Goal: Task Accomplishment & Management: Use online tool/utility

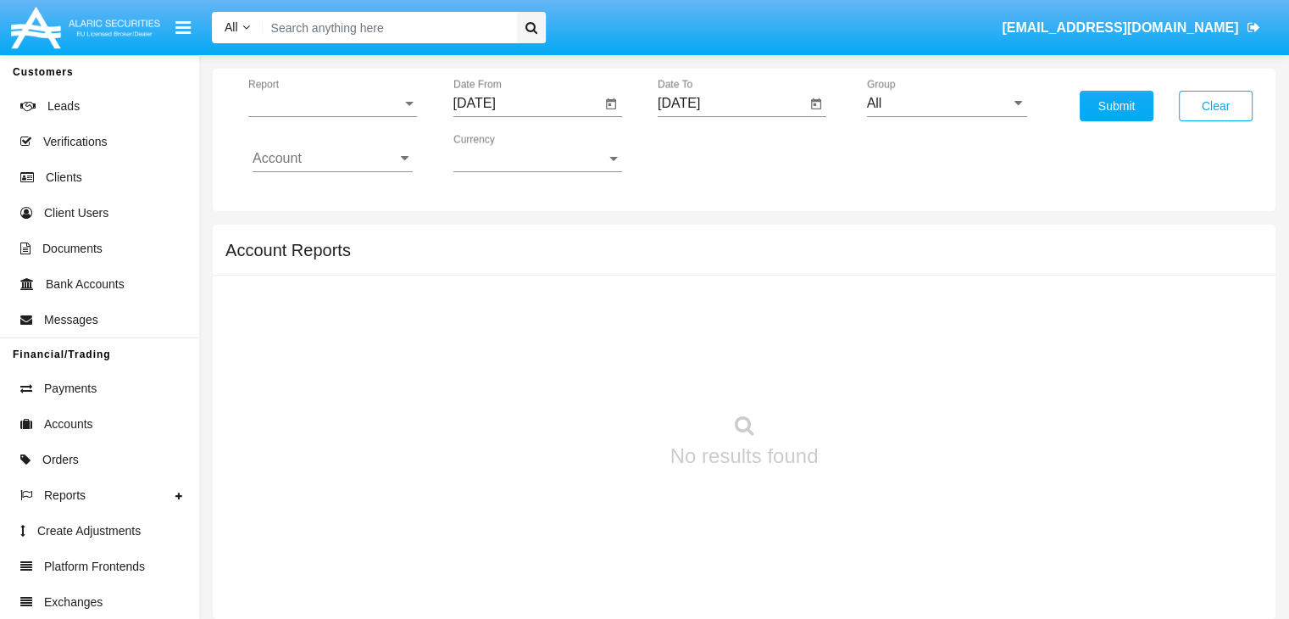
click at [332, 103] on span "Report" at bounding box center [324, 103] width 153 height 15
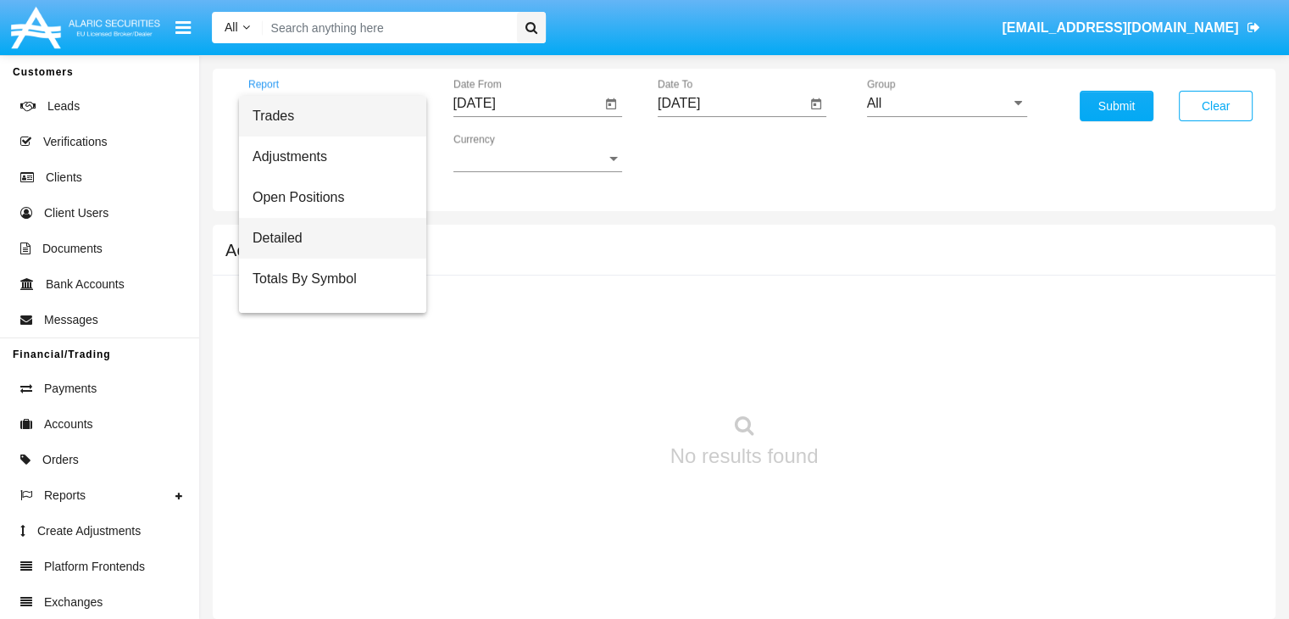
click at [326, 237] on span "Detailed" at bounding box center [333, 238] width 160 height 41
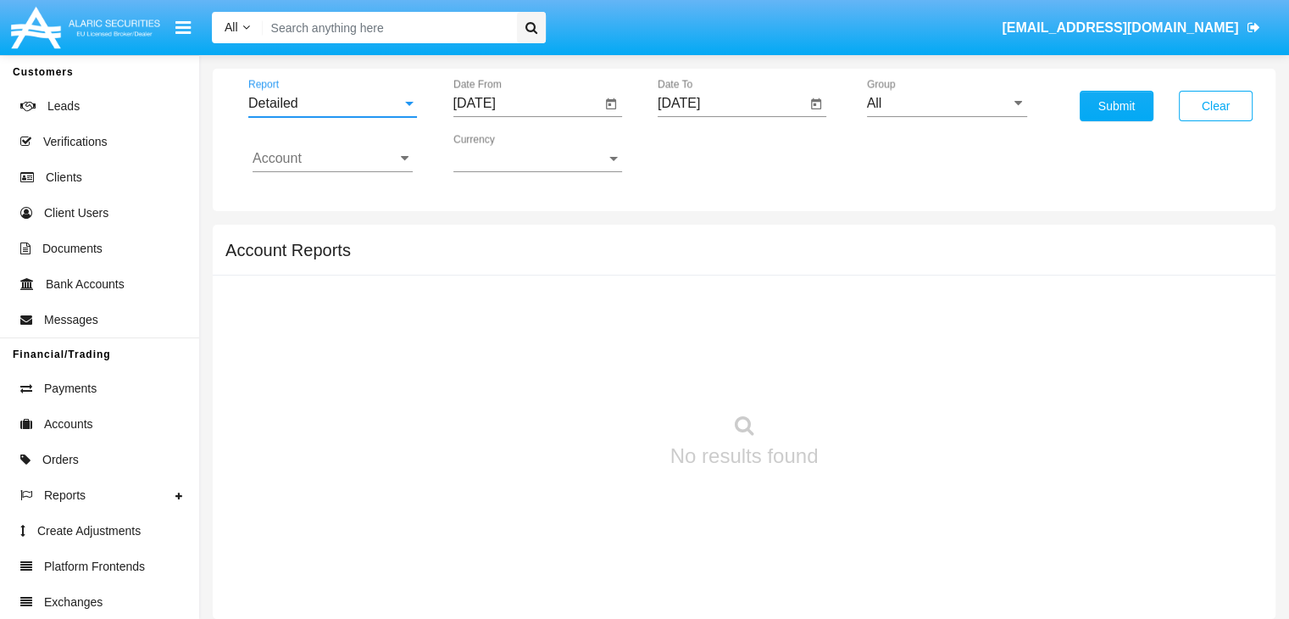
click at [526, 103] on input "[DATE]" at bounding box center [528, 103] width 148 height 15
click at [508, 152] on span "[DATE]" at bounding box center [494, 153] width 37 height 14
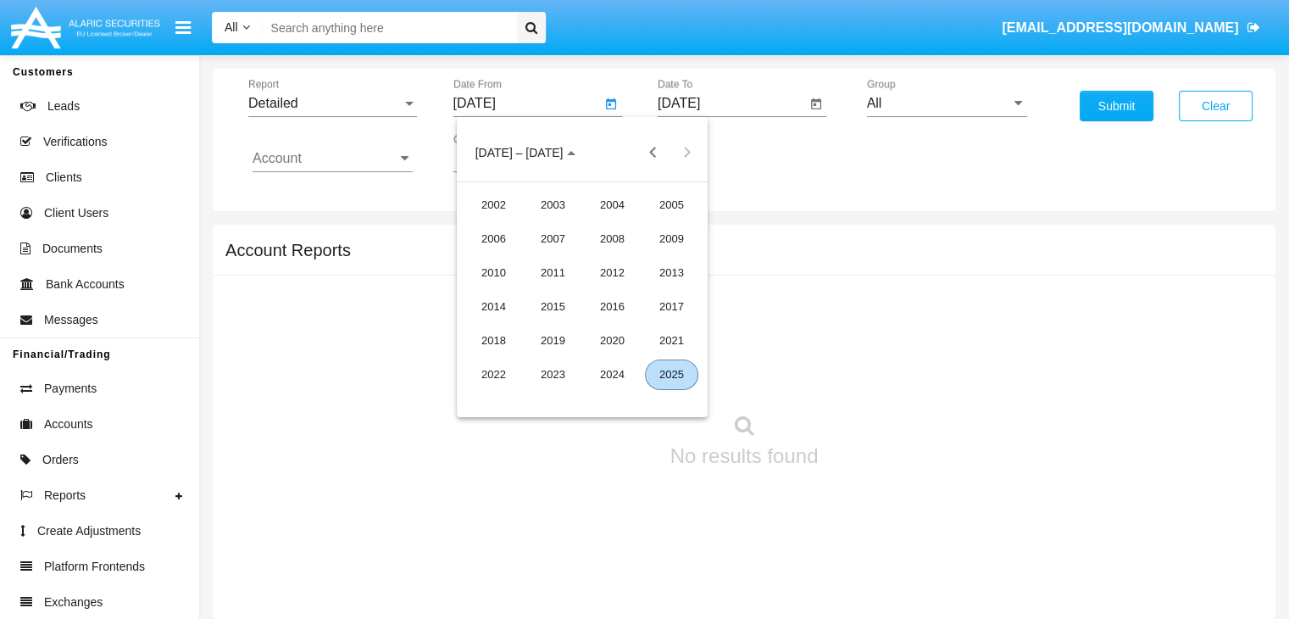
click at [671, 374] on div "2025" at bounding box center [671, 374] width 53 height 31
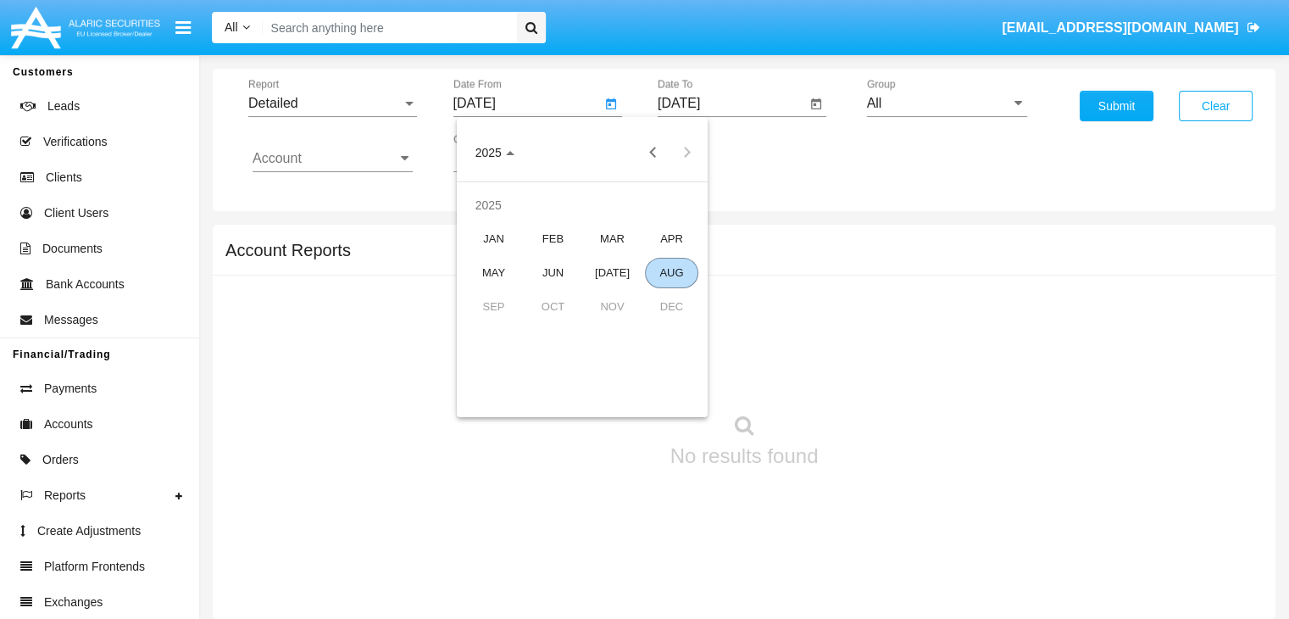
click at [671, 272] on div "AUG" at bounding box center [671, 273] width 53 height 31
click at [515, 259] on div "4" at bounding box center [514, 259] width 31 height 31
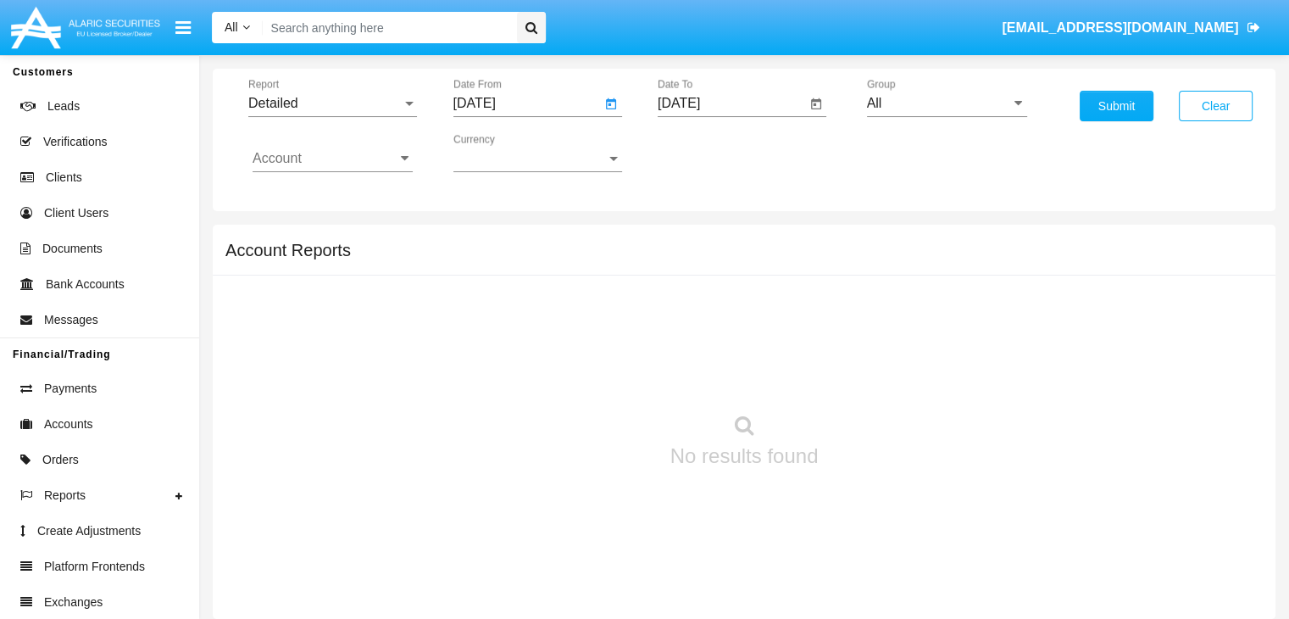
type input "[DATE]"
click at [732, 103] on input "[DATE]" at bounding box center [732, 103] width 148 height 15
click at [713, 152] on span "[DATE]" at bounding box center [698, 153] width 37 height 14
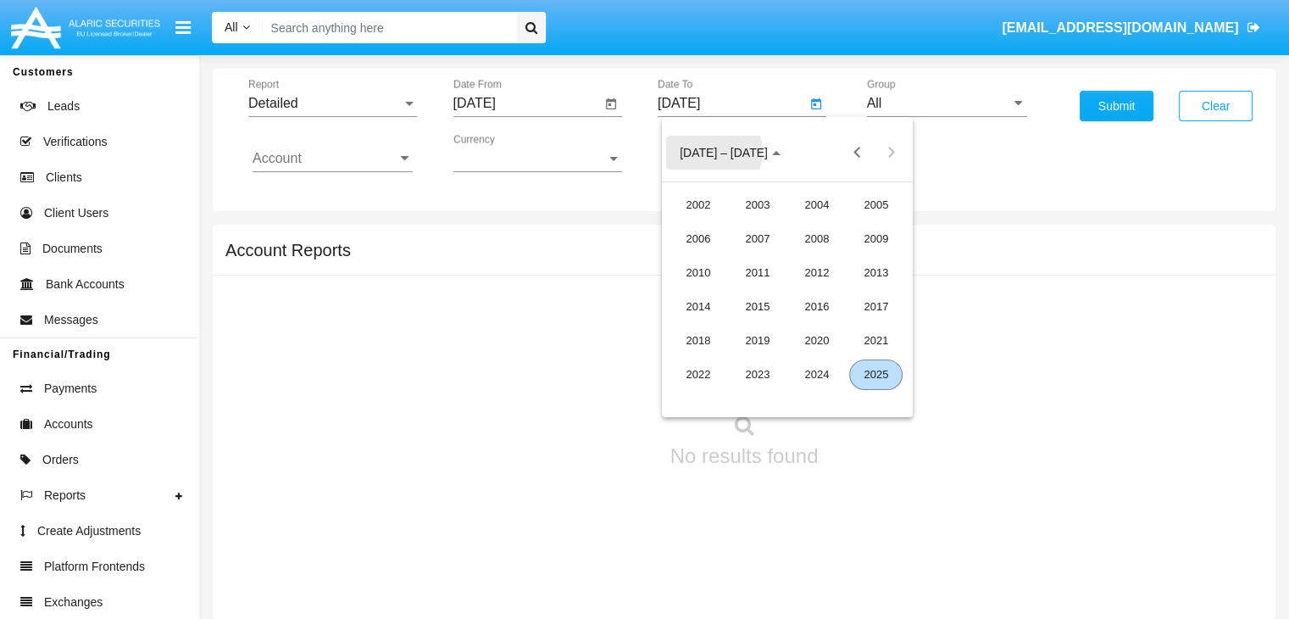
click at [876, 374] on div "2025" at bounding box center [875, 374] width 53 height 31
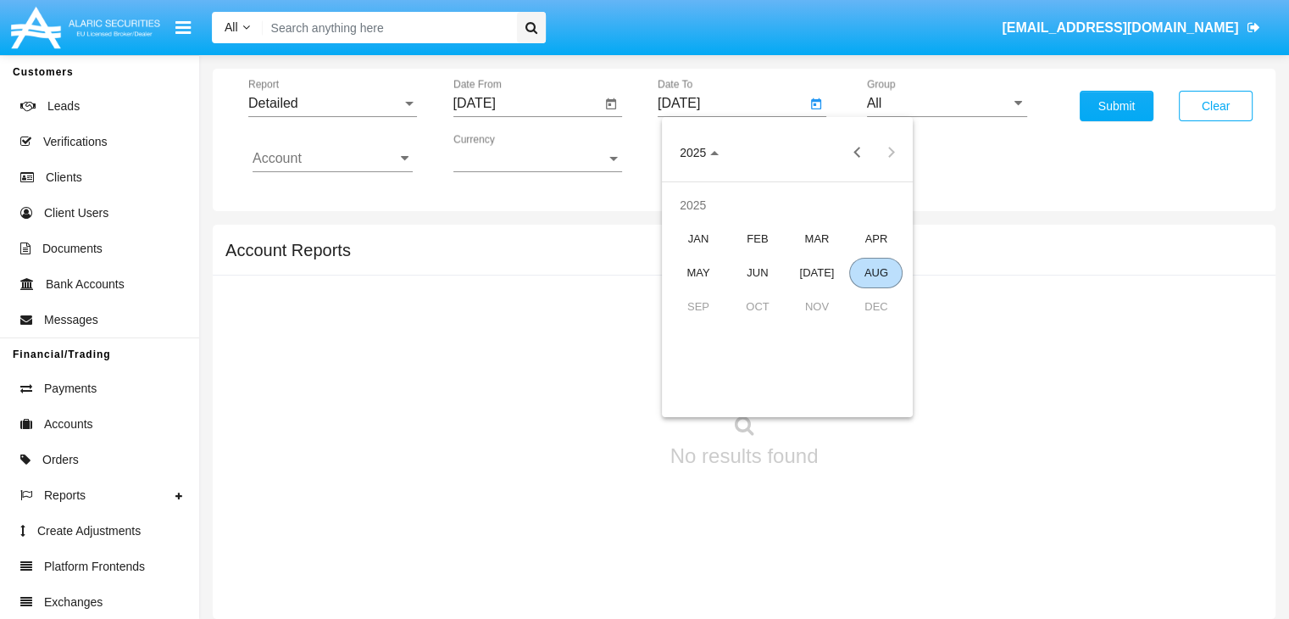
click at [876, 272] on div "AUG" at bounding box center [875, 273] width 53 height 31
click at [821, 293] on div "14" at bounding box center [821, 293] width 31 height 31
type input "[DATE]"
click at [946, 103] on input "All" at bounding box center [947, 103] width 160 height 15
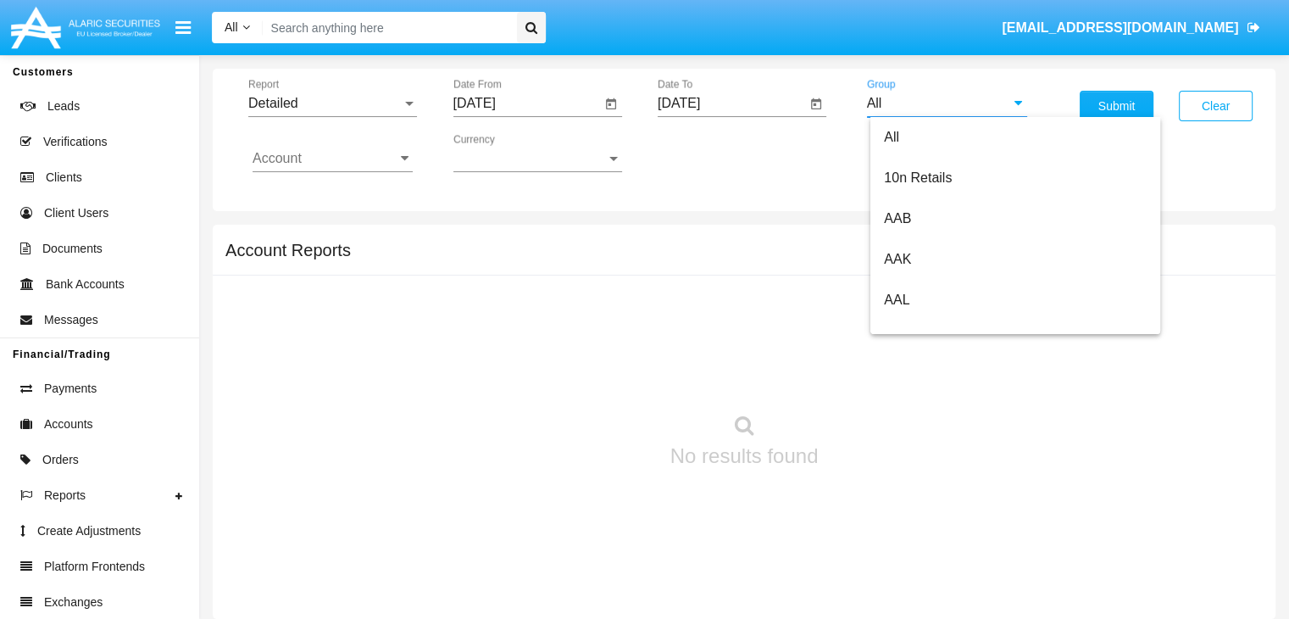
type input "Hammer Web Lite"
click at [332, 158] on input "Account" at bounding box center [333, 158] width 160 height 15
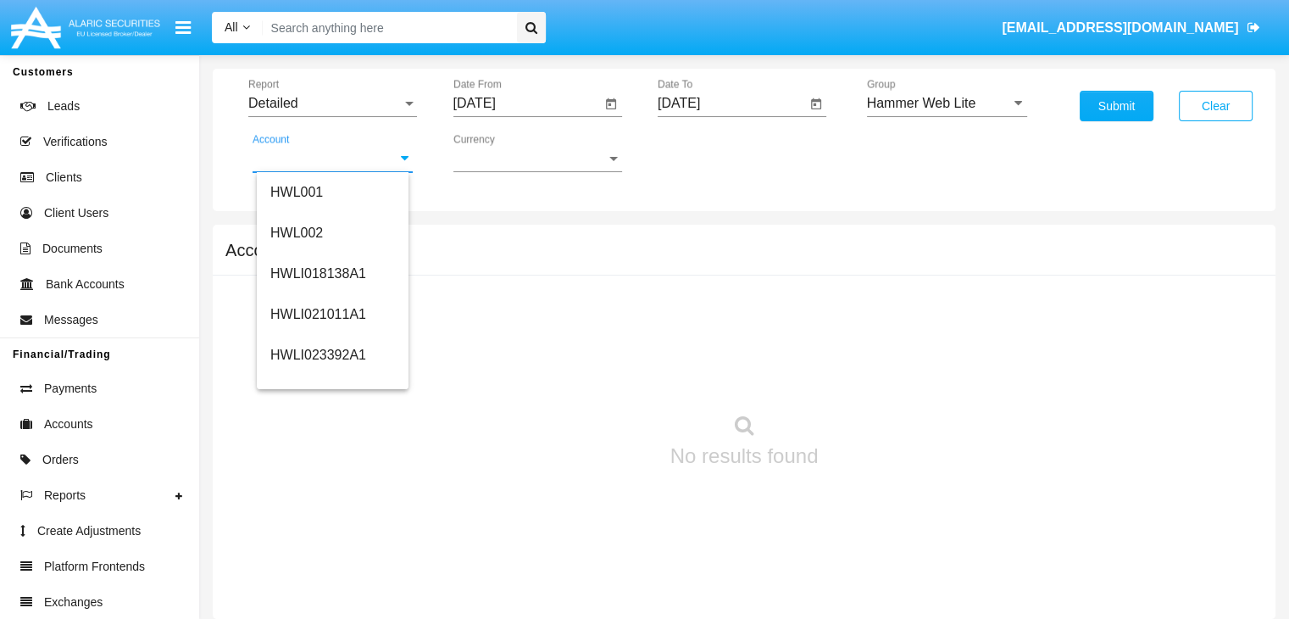
type input "HWLI025117A1"
click at [1116, 106] on button "Submit" at bounding box center [1117, 106] width 74 height 31
